Goal: Task Accomplishment & Management: Use online tool/utility

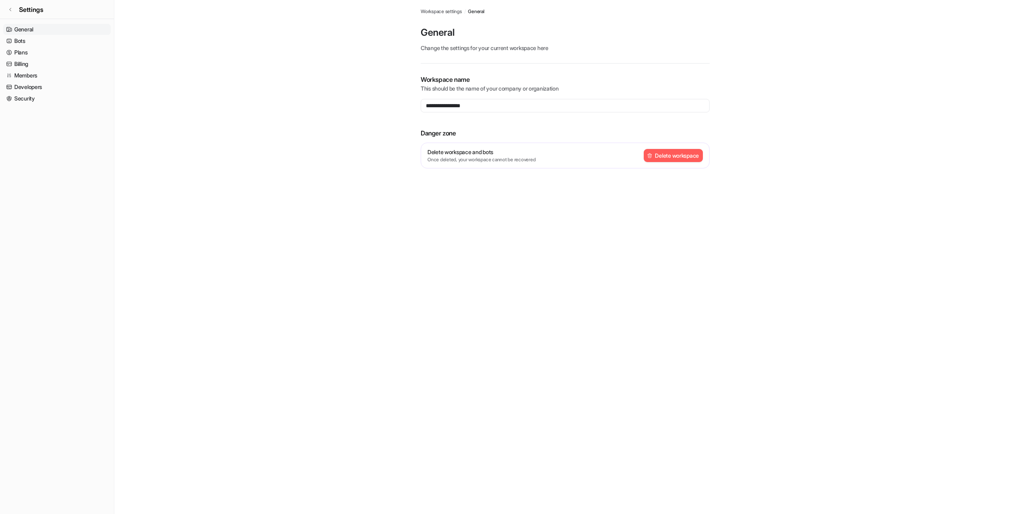
click at [38, 13] on span "Settings" at bounding box center [31, 10] width 24 height 10
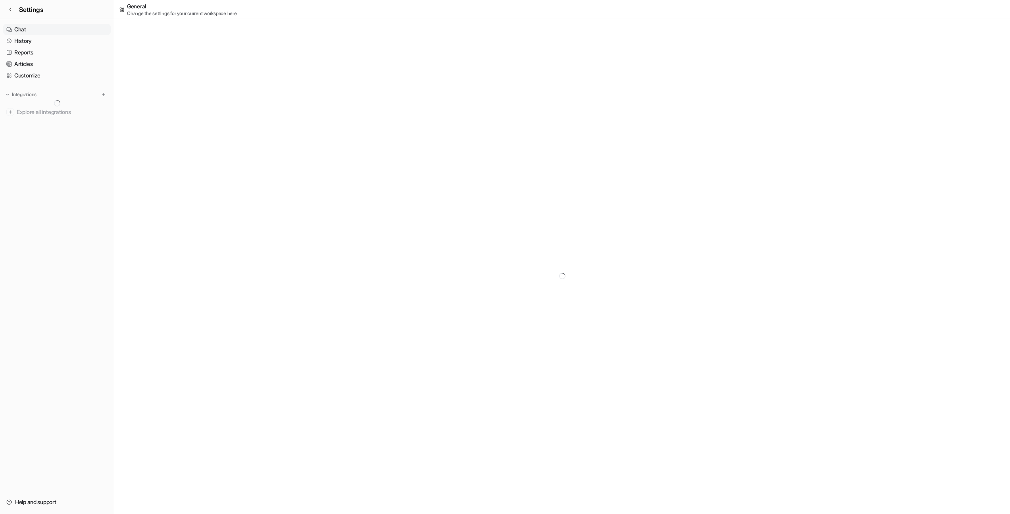
click at [33, 27] on link "Chat" at bounding box center [57, 29] width 108 height 11
type textarea "**********"
click at [47, 44] on link "History" at bounding box center [57, 40] width 108 height 11
click at [46, 115] on div "Zendesk" at bounding box center [57, 118] width 108 height 11
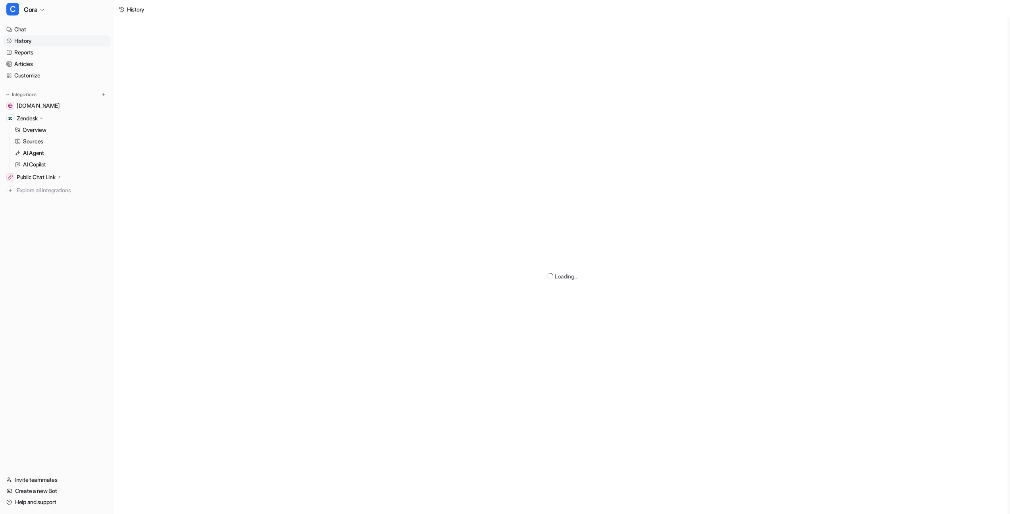
click at [96, 95] on div "Integrations" at bounding box center [56, 95] width 101 height 8
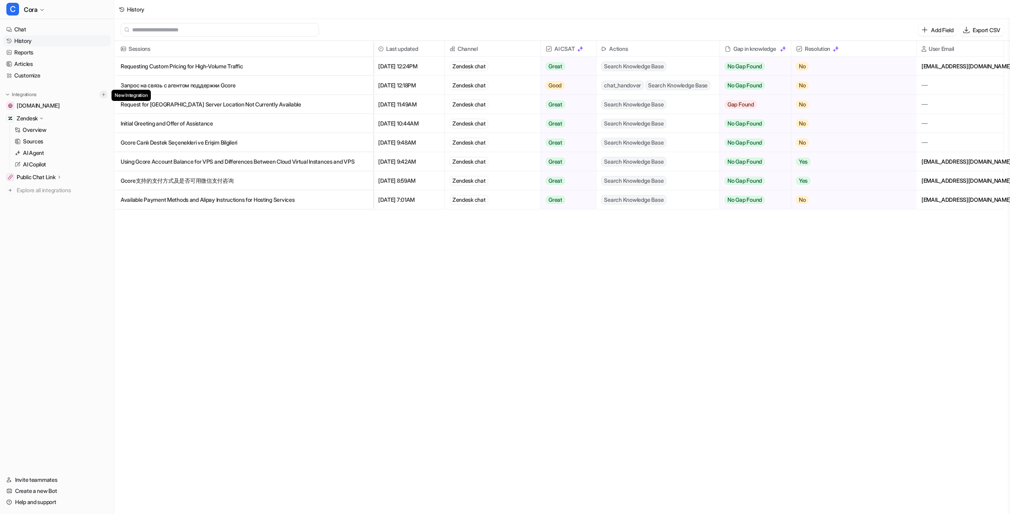
click at [103, 96] on img at bounding box center [104, 95] width 6 height 6
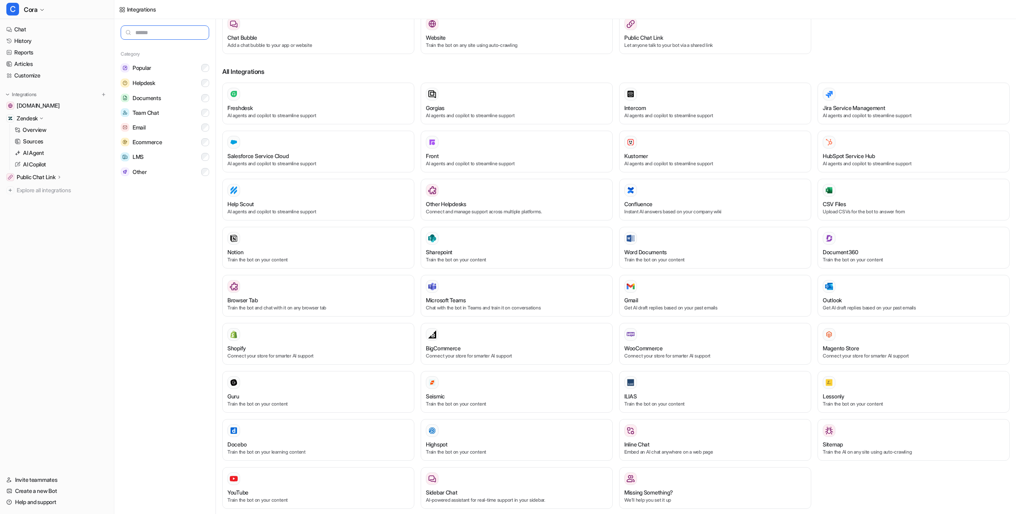
scroll to position [85, 0]
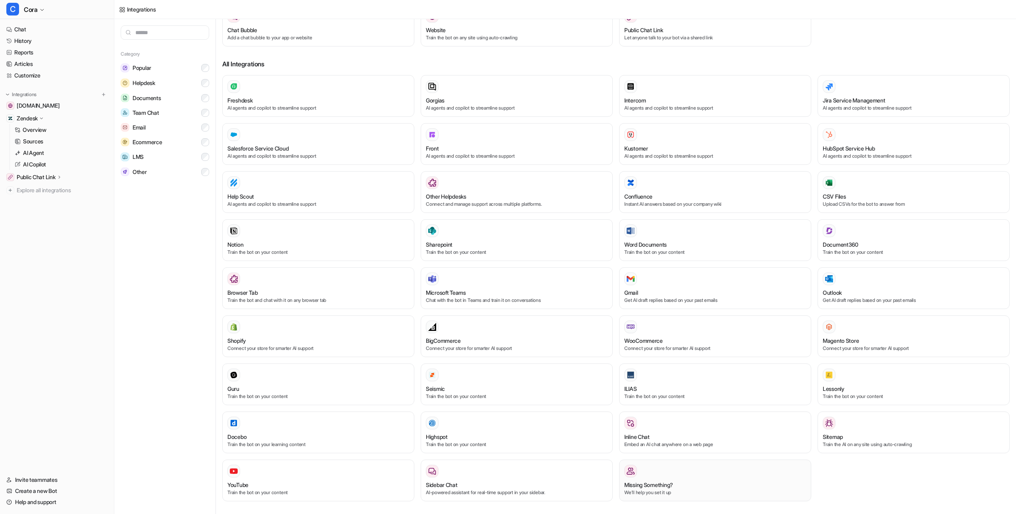
click at [755, 486] on div "Missing Something?" at bounding box center [716, 484] width 182 height 8
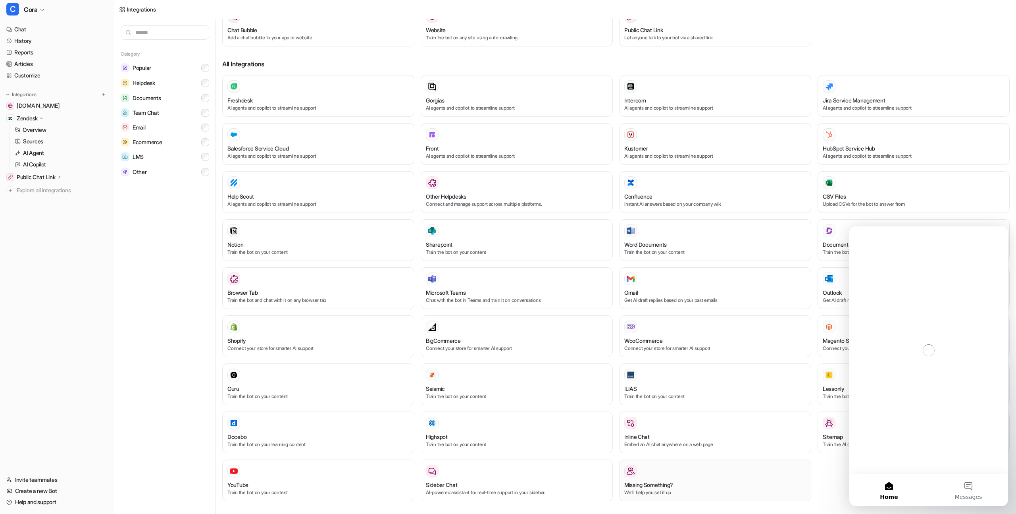
scroll to position [0, 0]
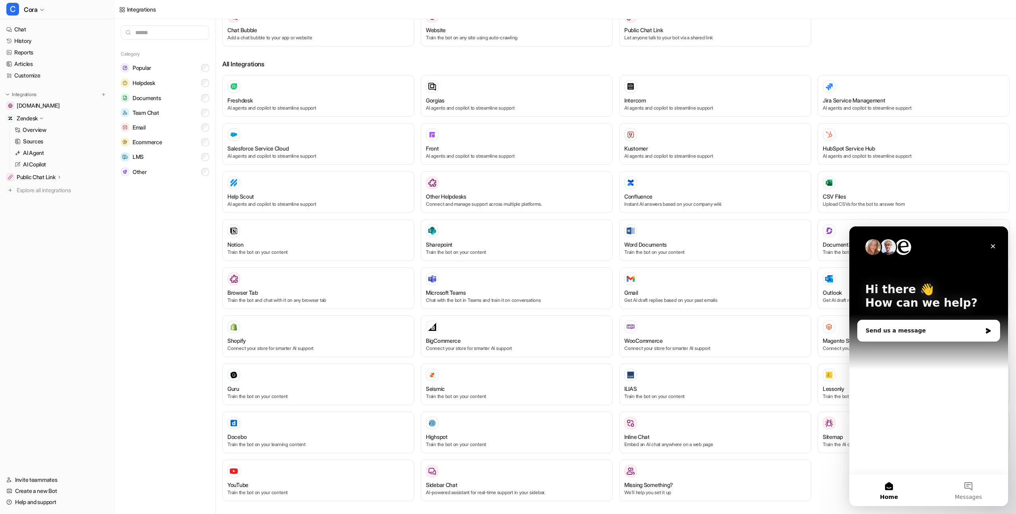
click at [818, 472] on div "Freshdesk AI agents and copilot to streamline support Gorgias AI agents and cop…" at bounding box center [616, 291] width 788 height 432
click at [992, 245] on icon "Close" at bounding box center [993, 246] width 4 height 4
